Goal: Task Accomplishment & Management: Manage account settings

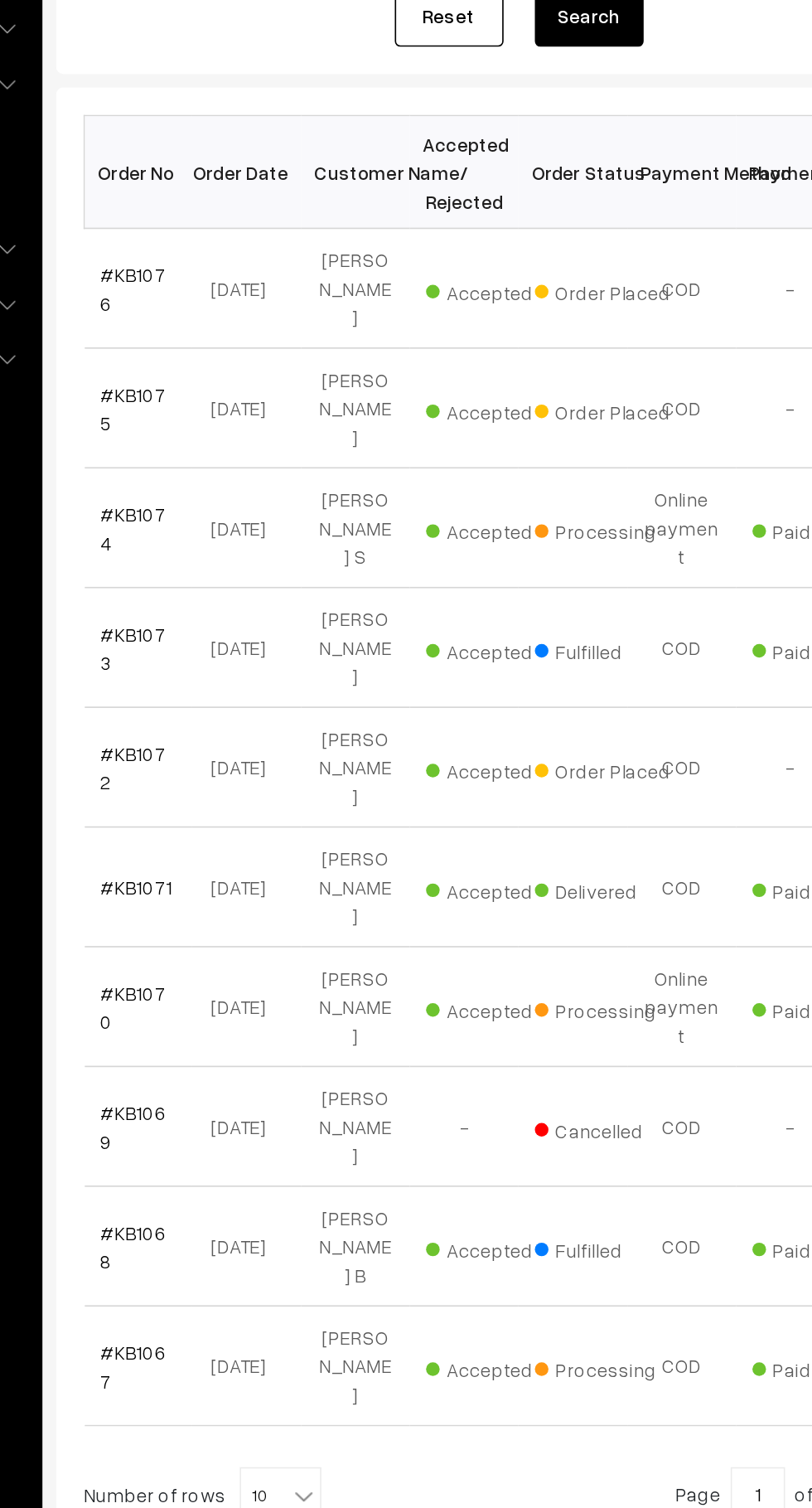
click at [294, 507] on link "#KB1075" at bounding box center [279, 522] width 40 height 32
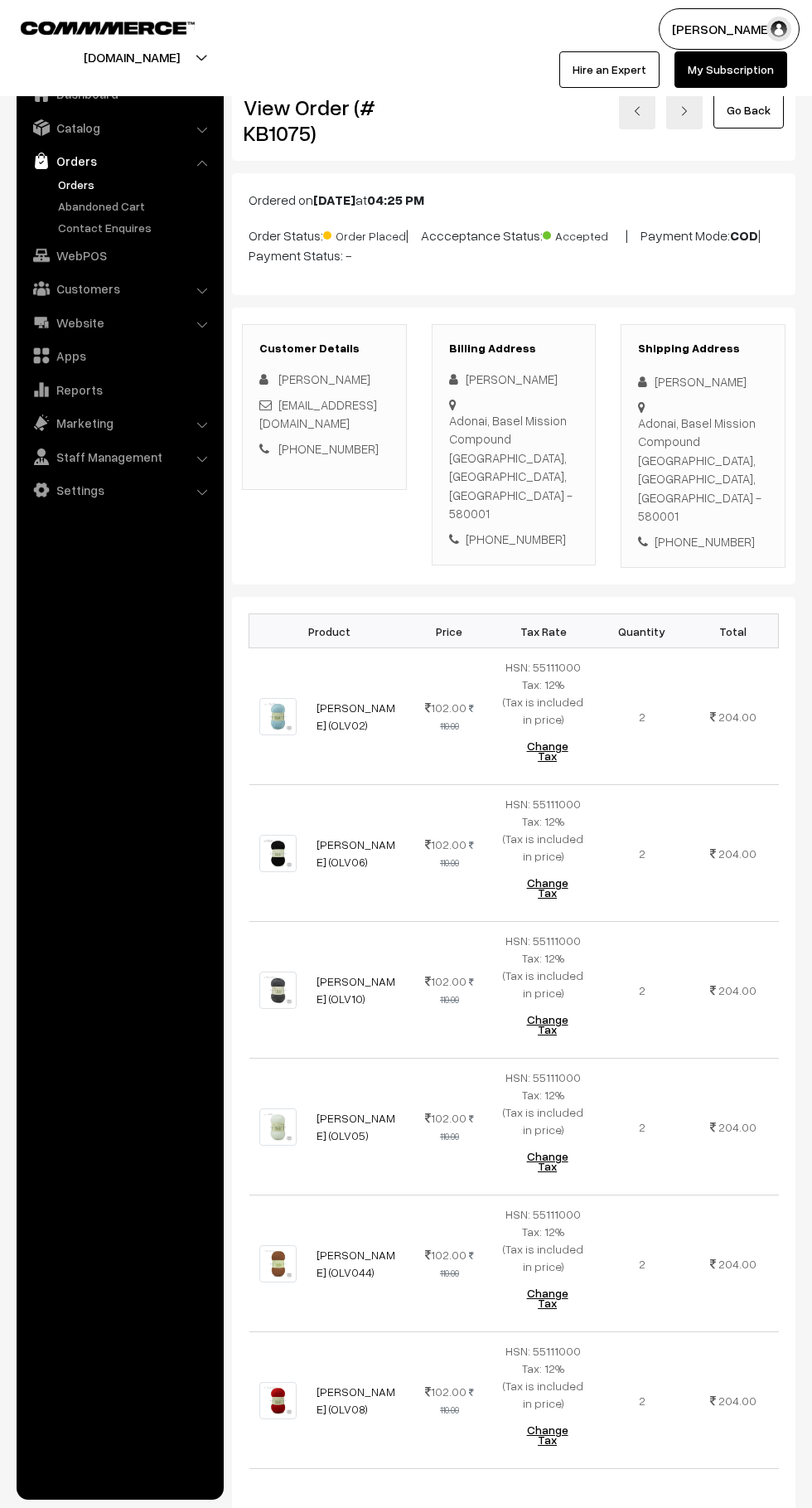
scroll to position [606, 0]
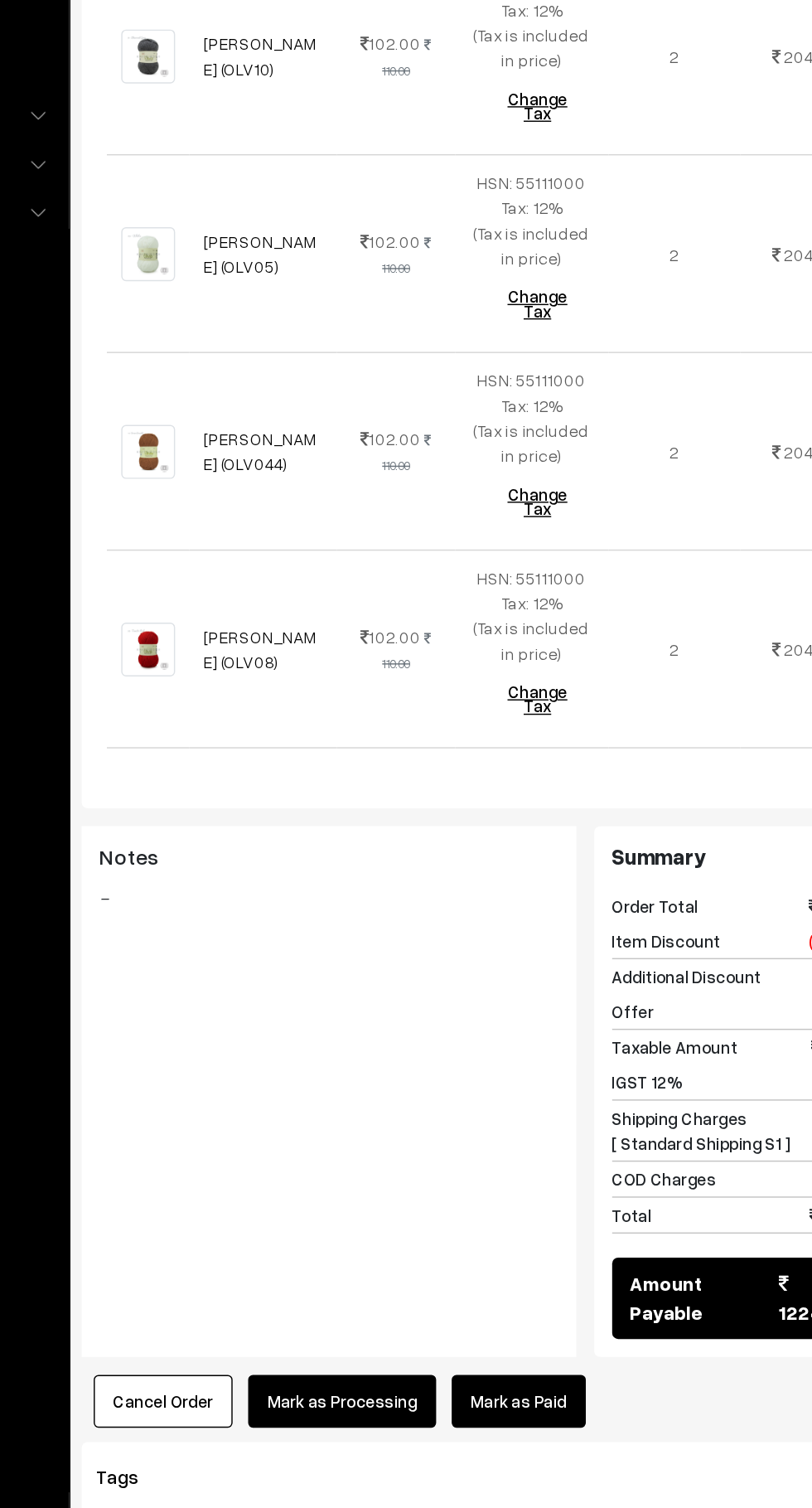
click at [559, 1296] on link "Mark as Paid" at bounding box center [534, 1314] width 93 height 36
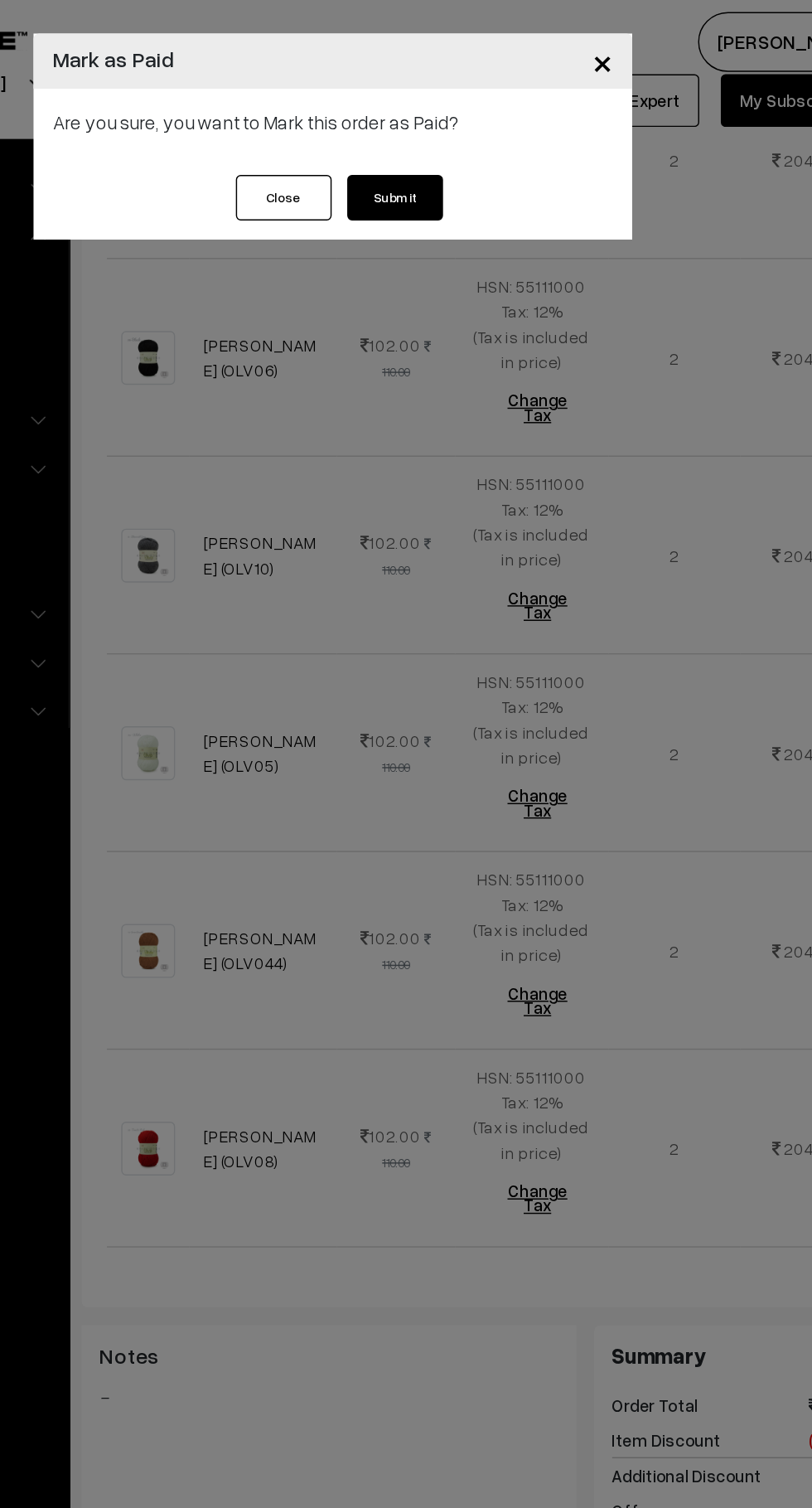
click at [461, 133] on button "Submit" at bounding box center [450, 136] width 67 height 32
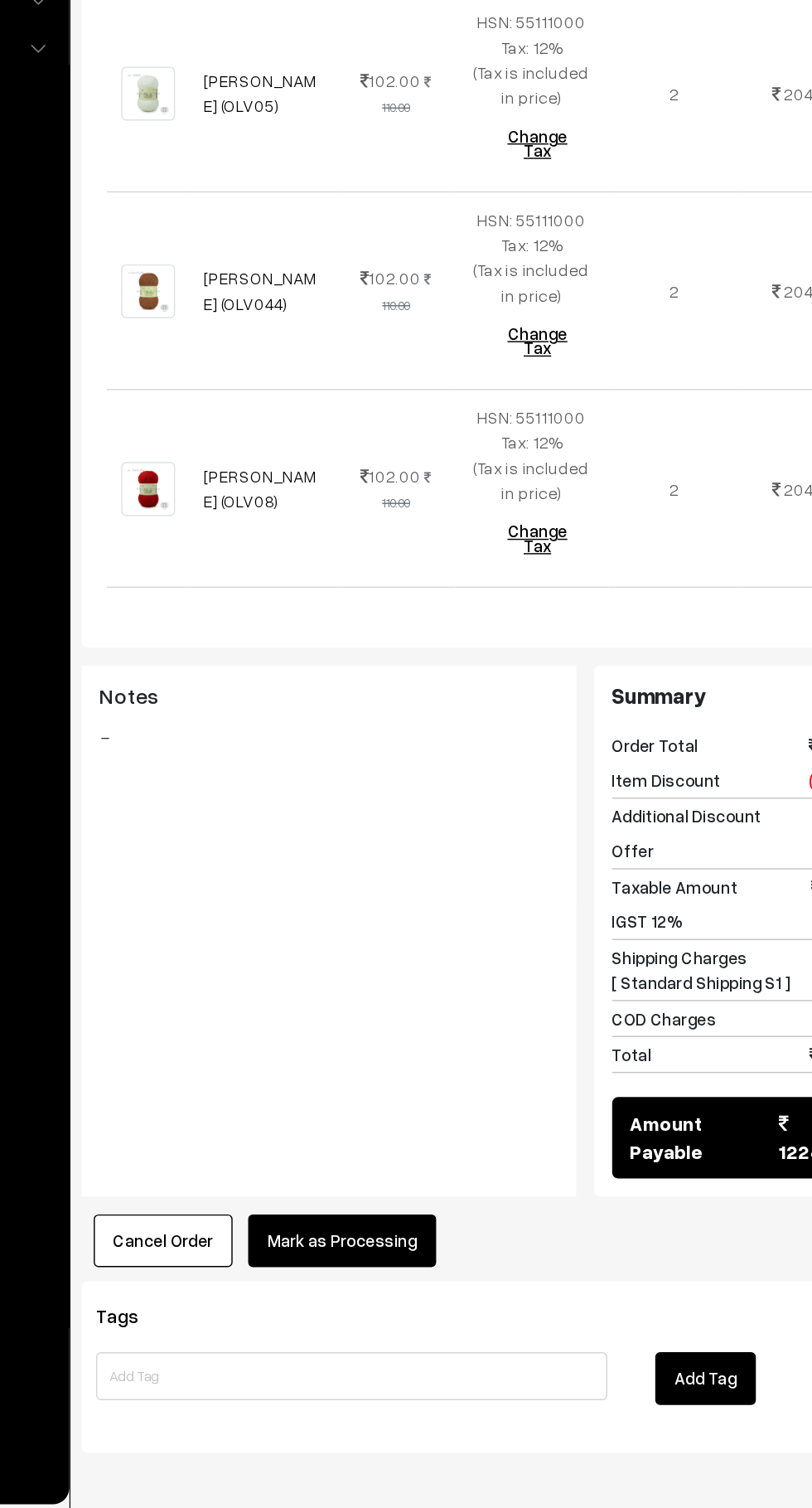
scroll to position [608, 0]
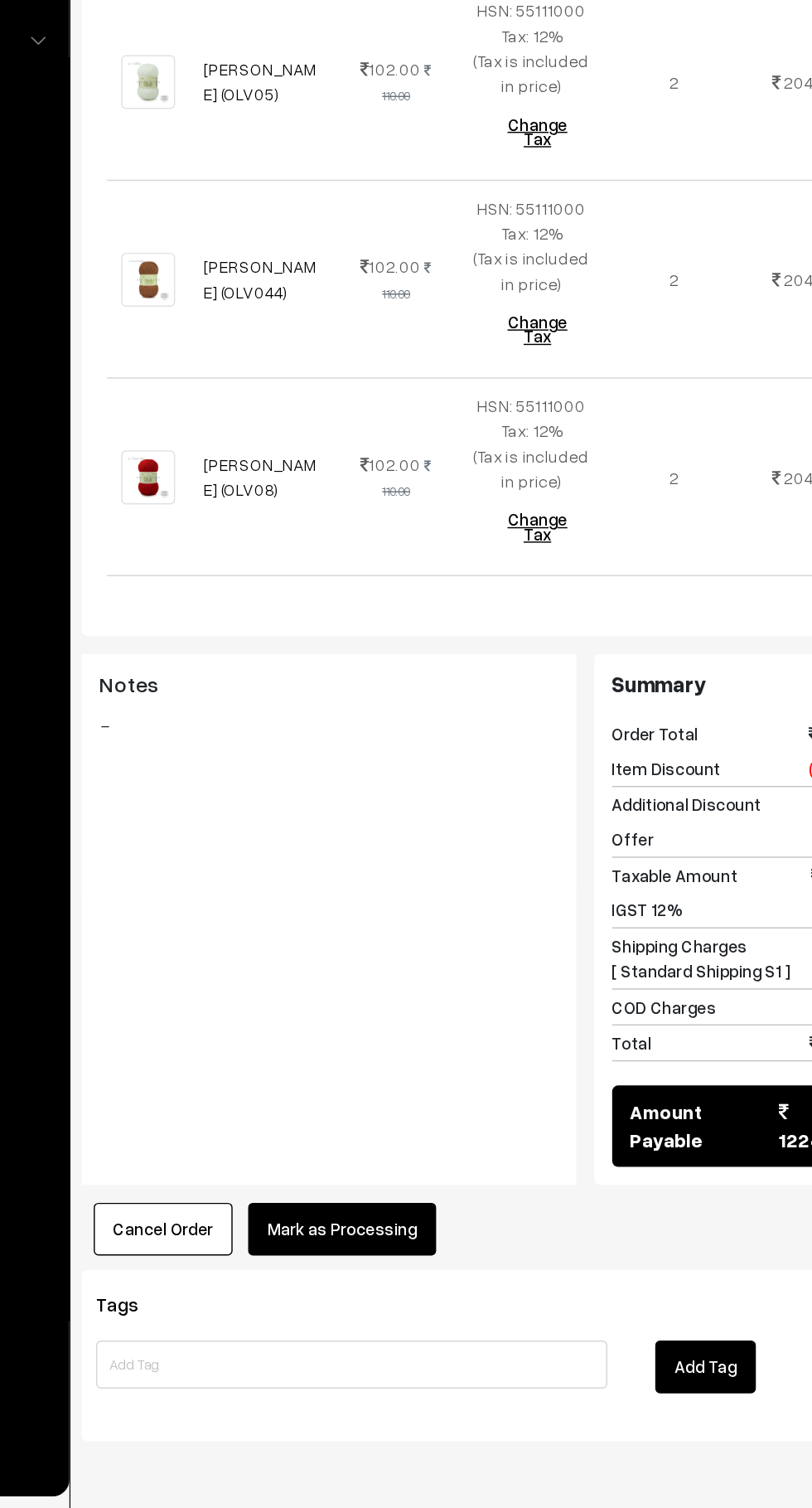
click at [463, 1296] on button "Mark as Processing" at bounding box center [412, 1314] width 130 height 36
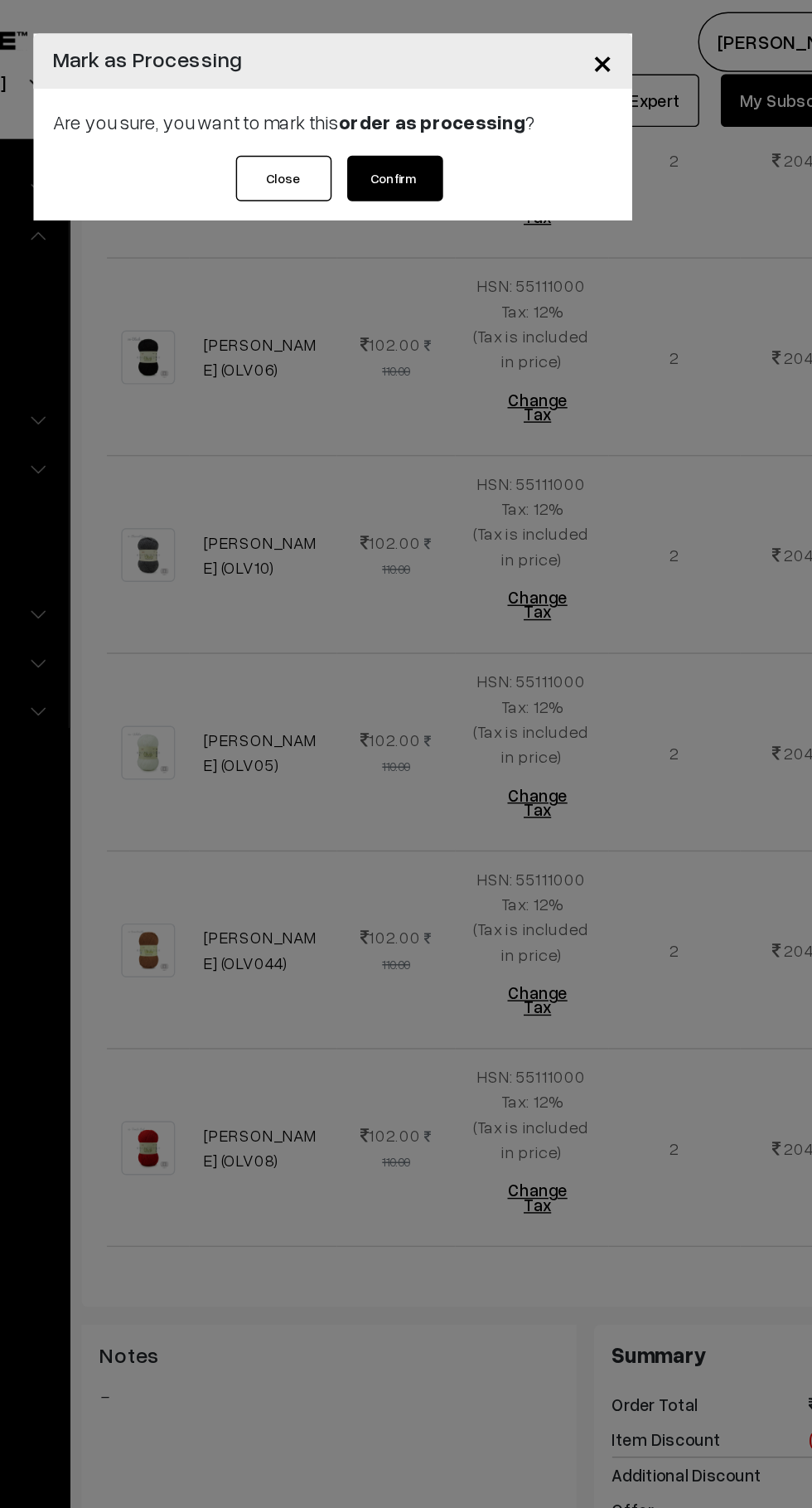
click at [473, 134] on button "Confirm" at bounding box center [450, 123] width 67 height 32
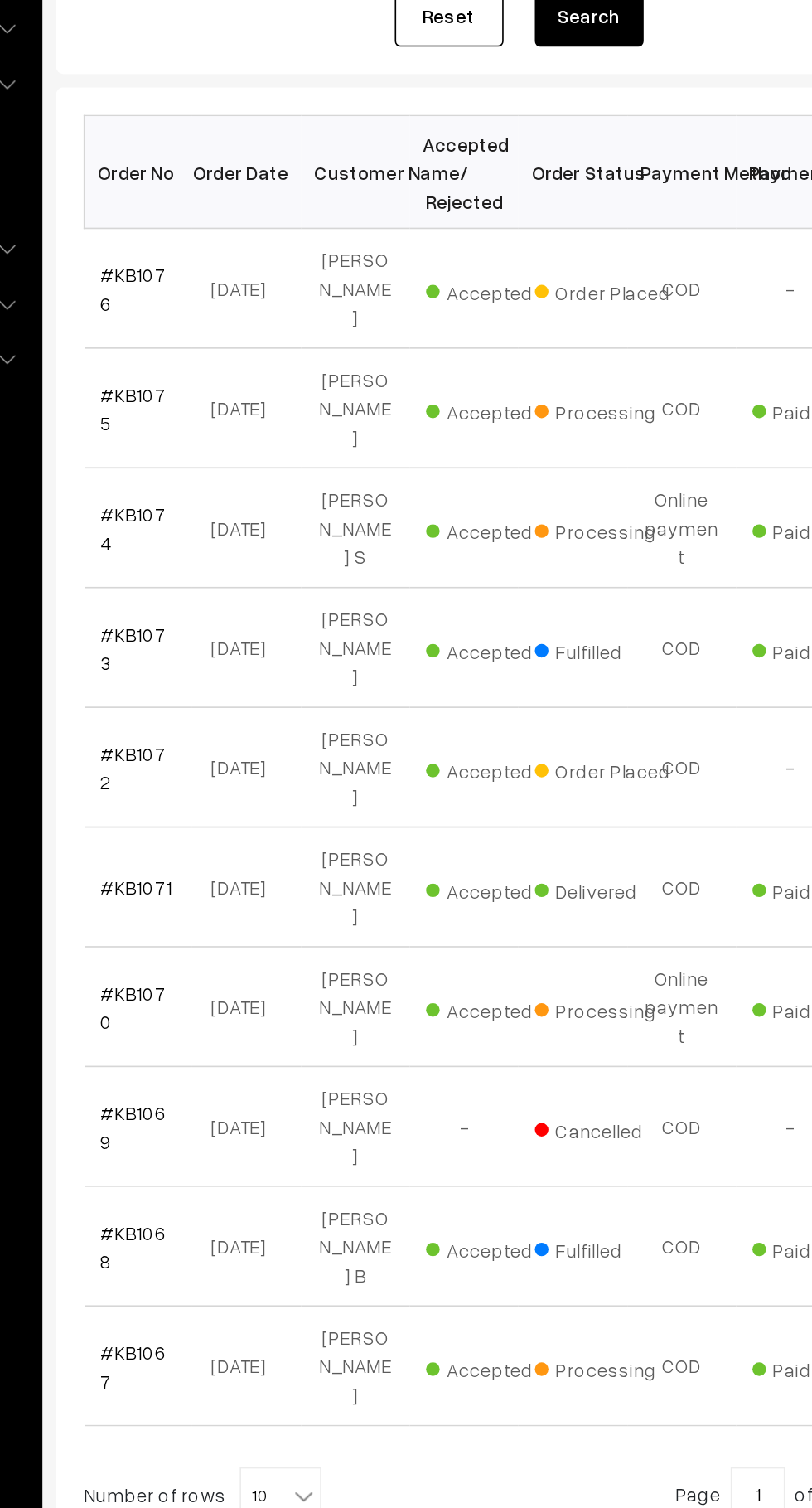
click at [291, 440] on link "#KB1076" at bounding box center [279, 449] width 40 height 32
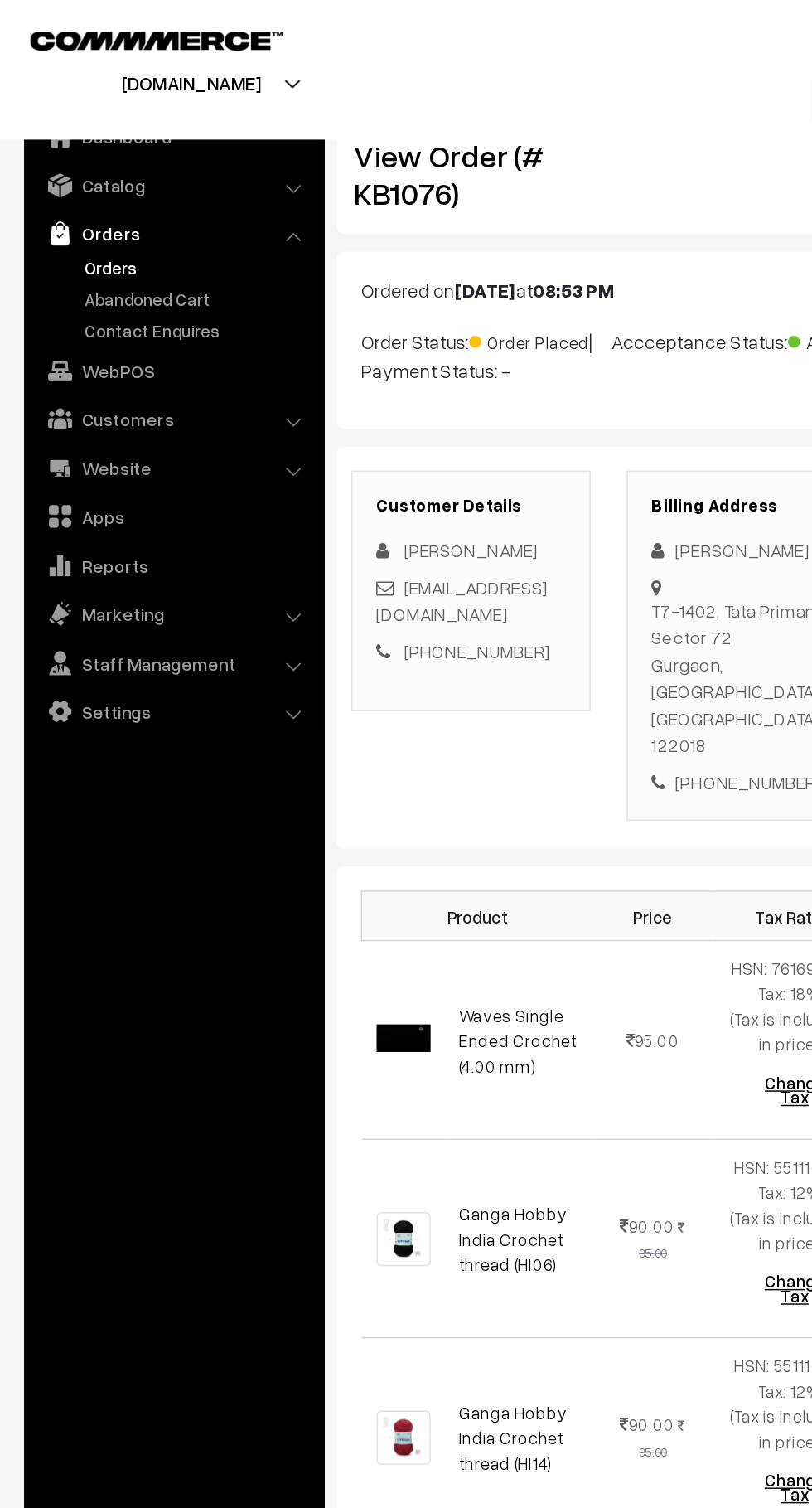
click at [157, 206] on link "Abandoned Cart" at bounding box center [136, 206] width 164 height 17
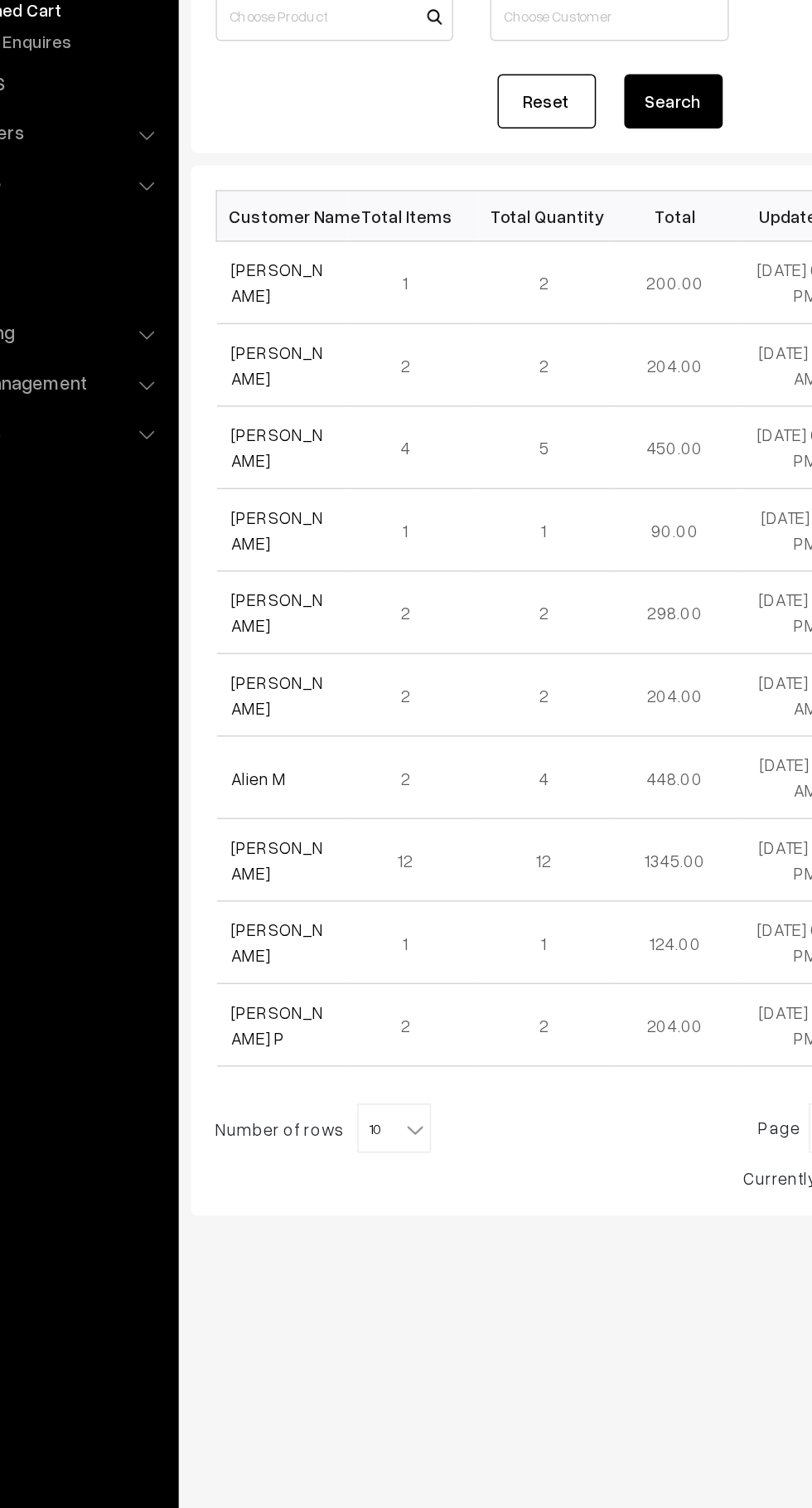
click at [304, 398] on link "[PERSON_NAME]" at bounding box center [290, 389] width 62 height 32
